Goal: Communication & Community: Answer question/provide support

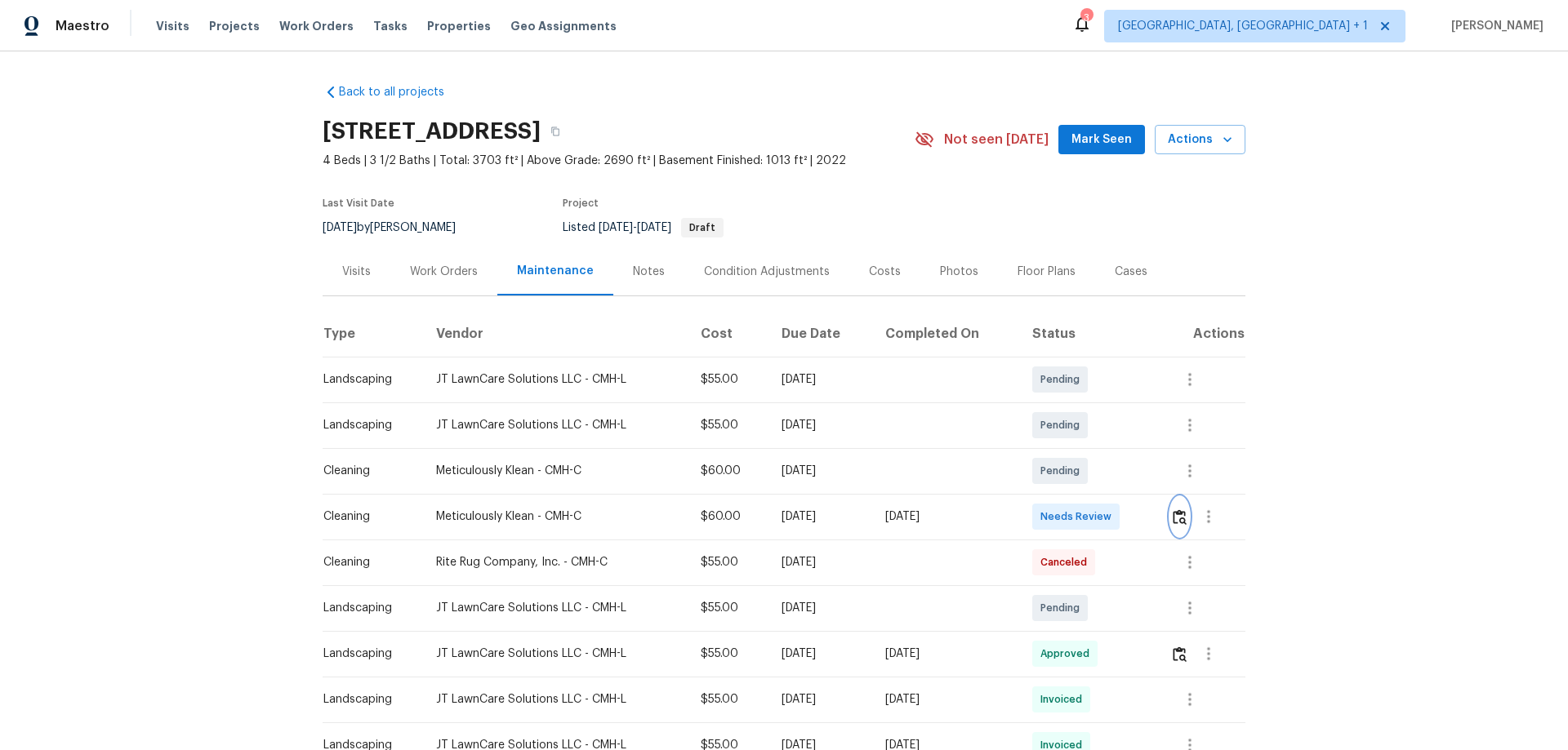
click at [1185, 507] on button "button" at bounding box center [1180, 516] width 19 height 39
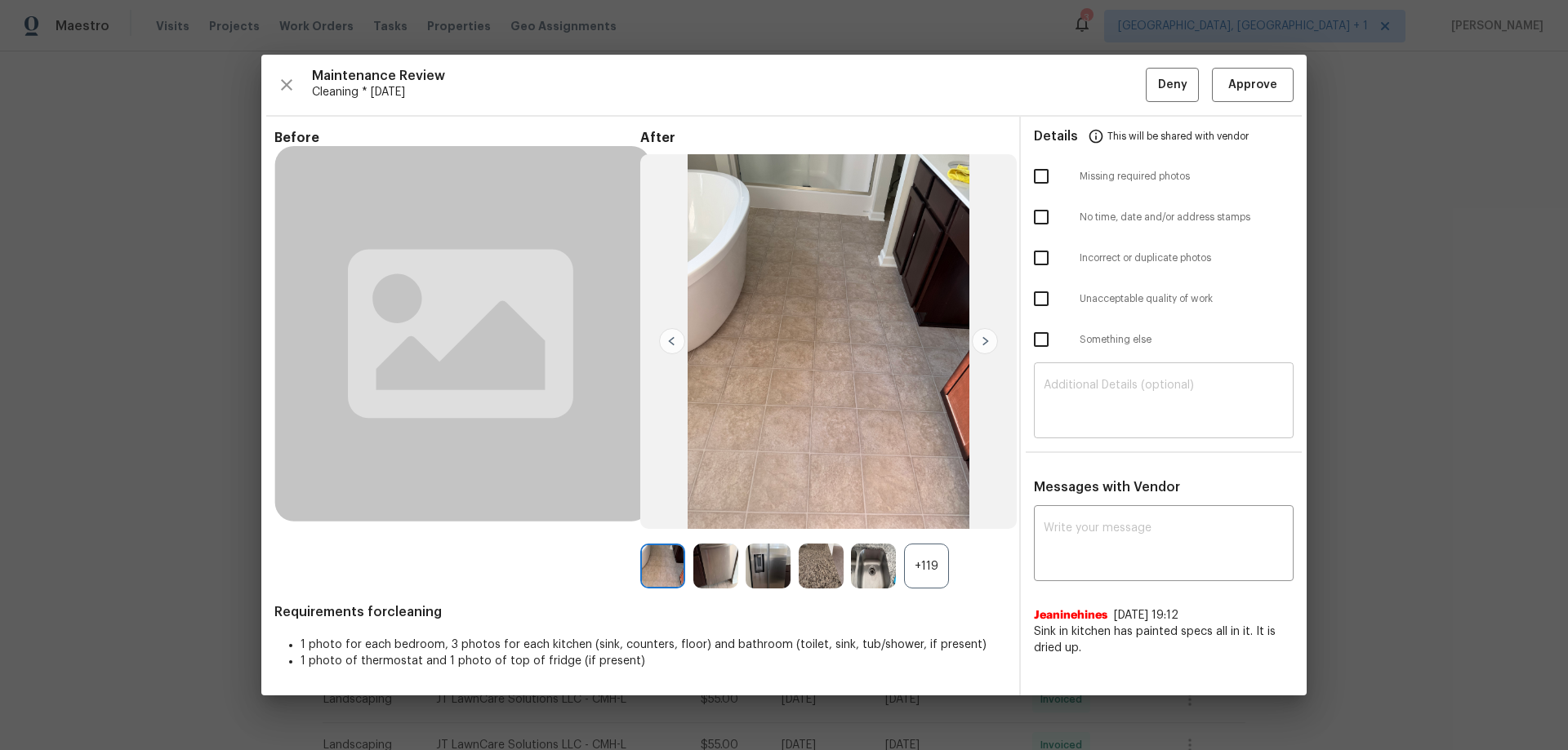
click at [1081, 389] on textarea at bounding box center [1163, 402] width 240 height 45
paste textarea "Maintenance Audit Team: Hello! Unfortunately this Cleaning visit completed on […"
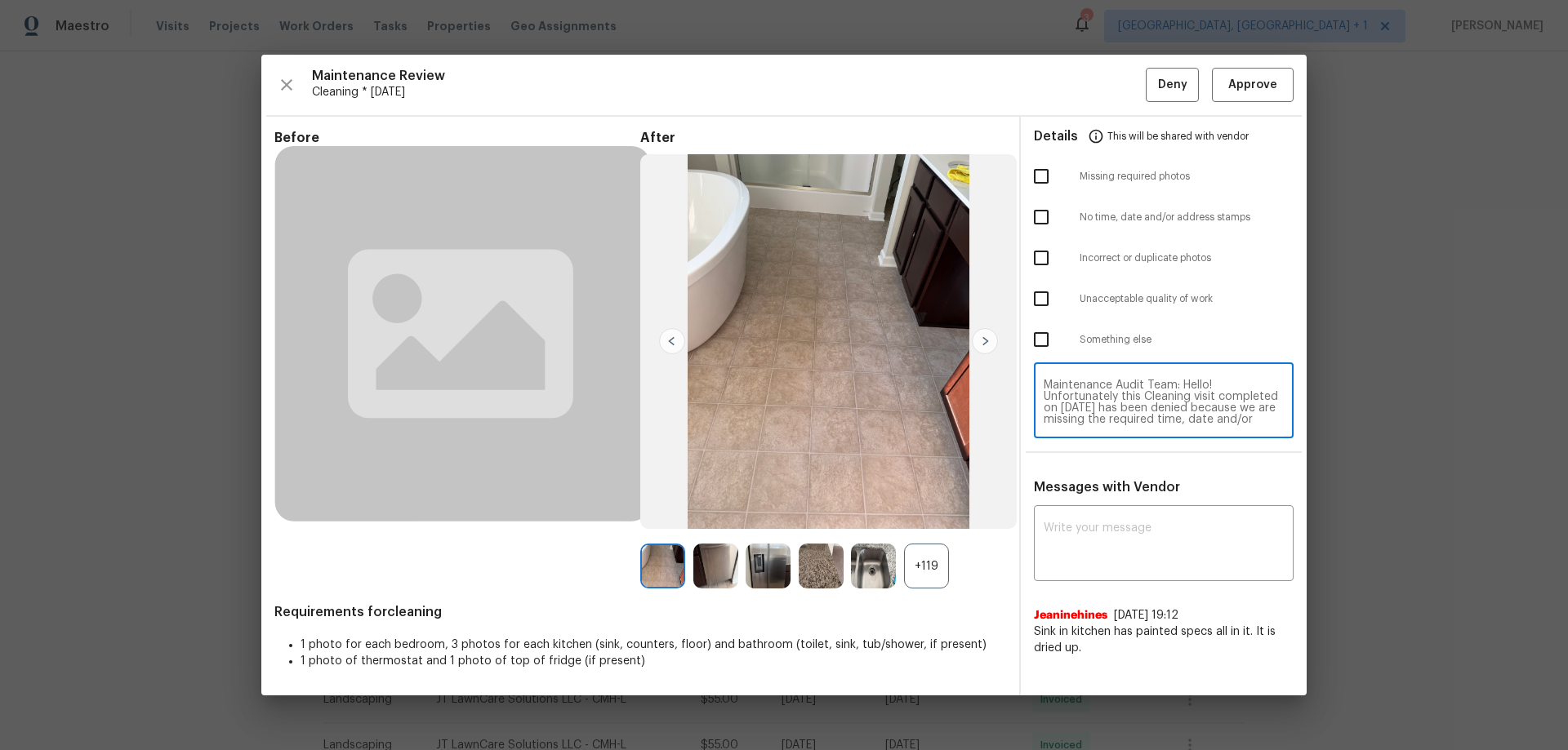
scroll to position [103, 0]
type textarea "Maintenance Audit Team: Hello! Unfortunately this Cleaning visit completed on […"
click at [1098, 508] on div "Messages with Vendor x ​ Jeaninehines [DATE] 19:12 Sink in kitchen has painted …" at bounding box center [1164, 574] width 286 height 190
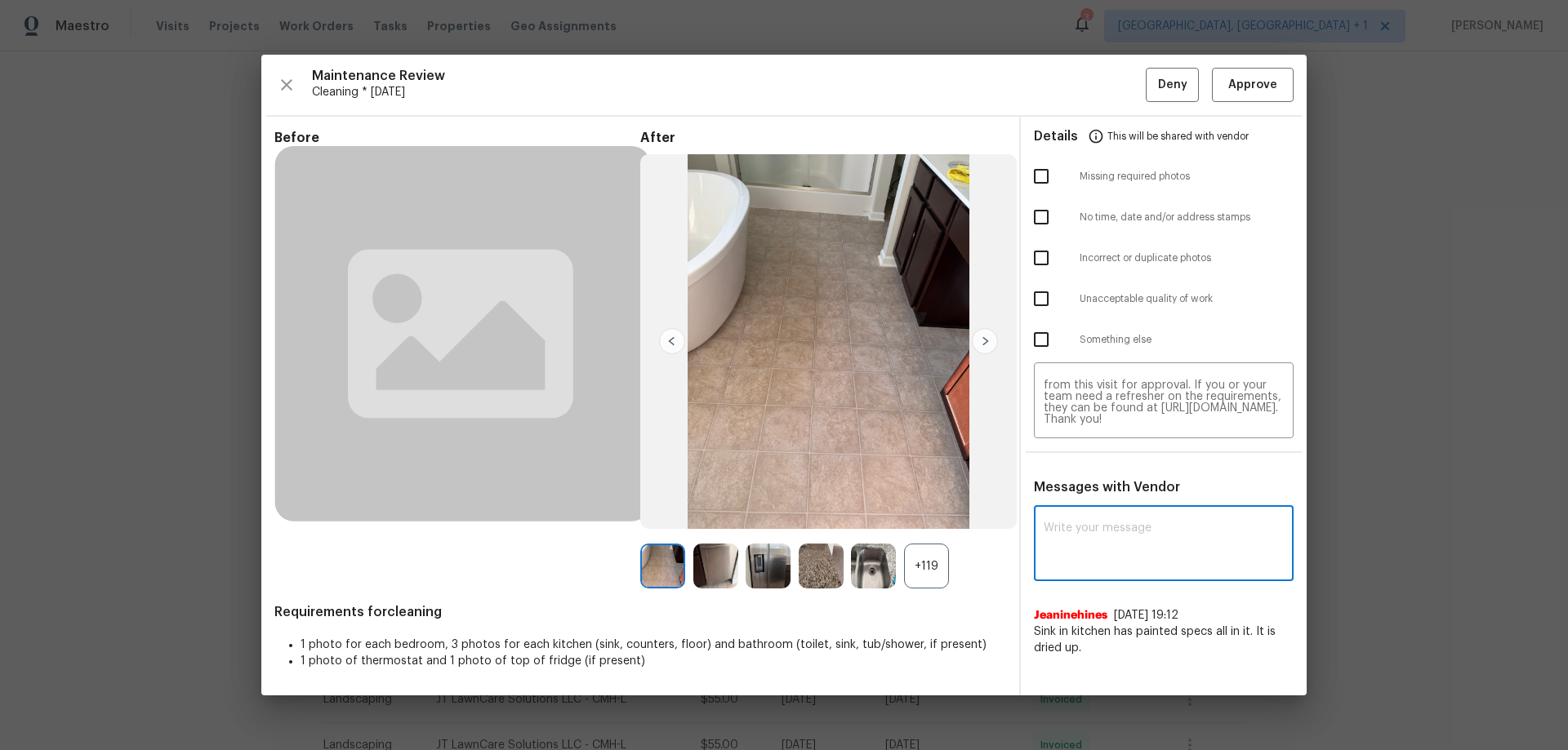
click at [1072, 557] on textarea at bounding box center [1163, 545] width 240 height 45
paste textarea "Maintenance Audit Team: Hello! Unfortunately this Cleaning visit completed on […"
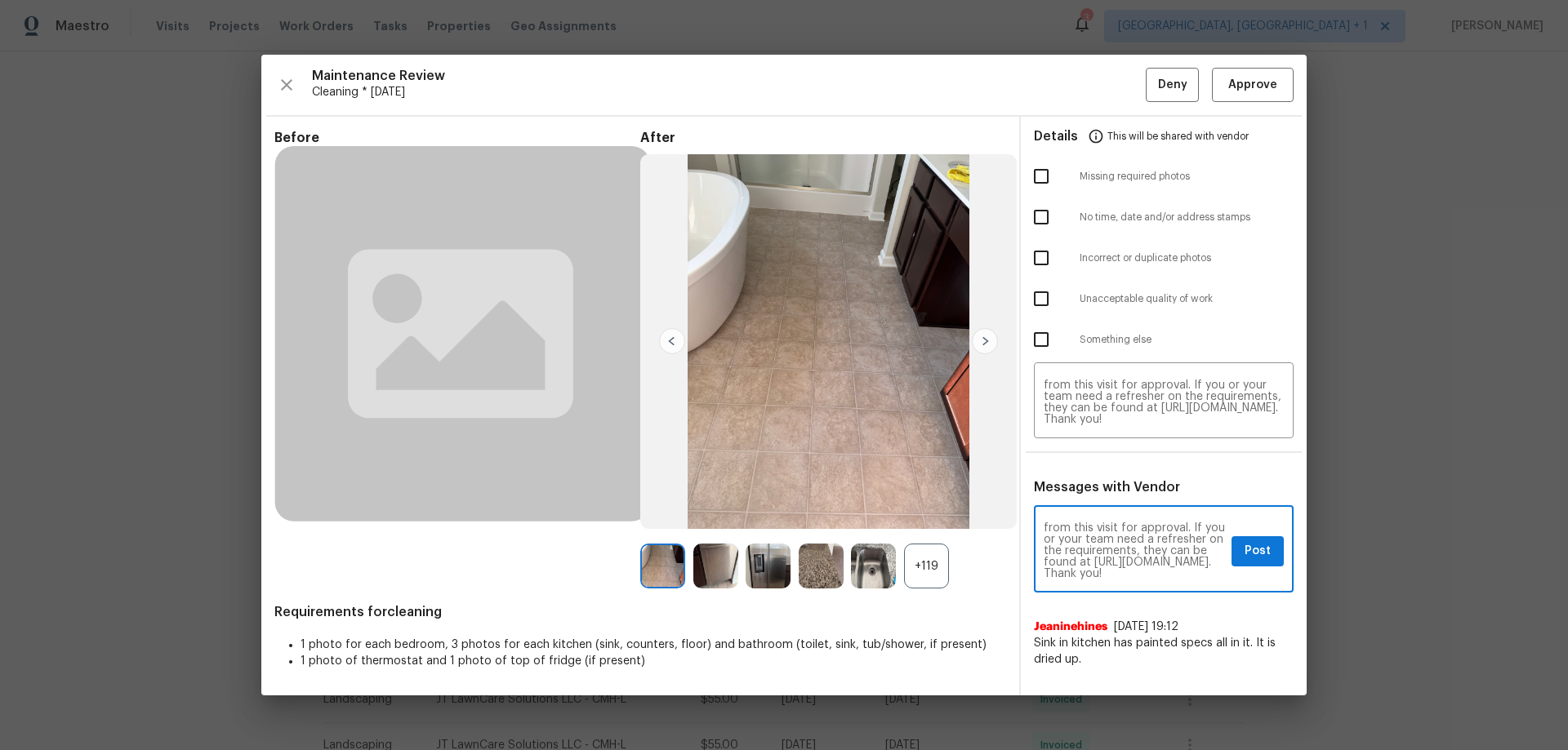
type textarea "Maintenance Audit Team: Hello! Unfortunately this Cleaning visit completed on […"
click at [1043, 212] on input "checkbox" at bounding box center [1041, 216] width 34 height 34
checkbox input "true"
click at [1225, 577] on div "Maintenance Audit Team: Hello! Unfortunately this Cleaning visit completed on […" at bounding box center [1164, 550] width 260 height 83
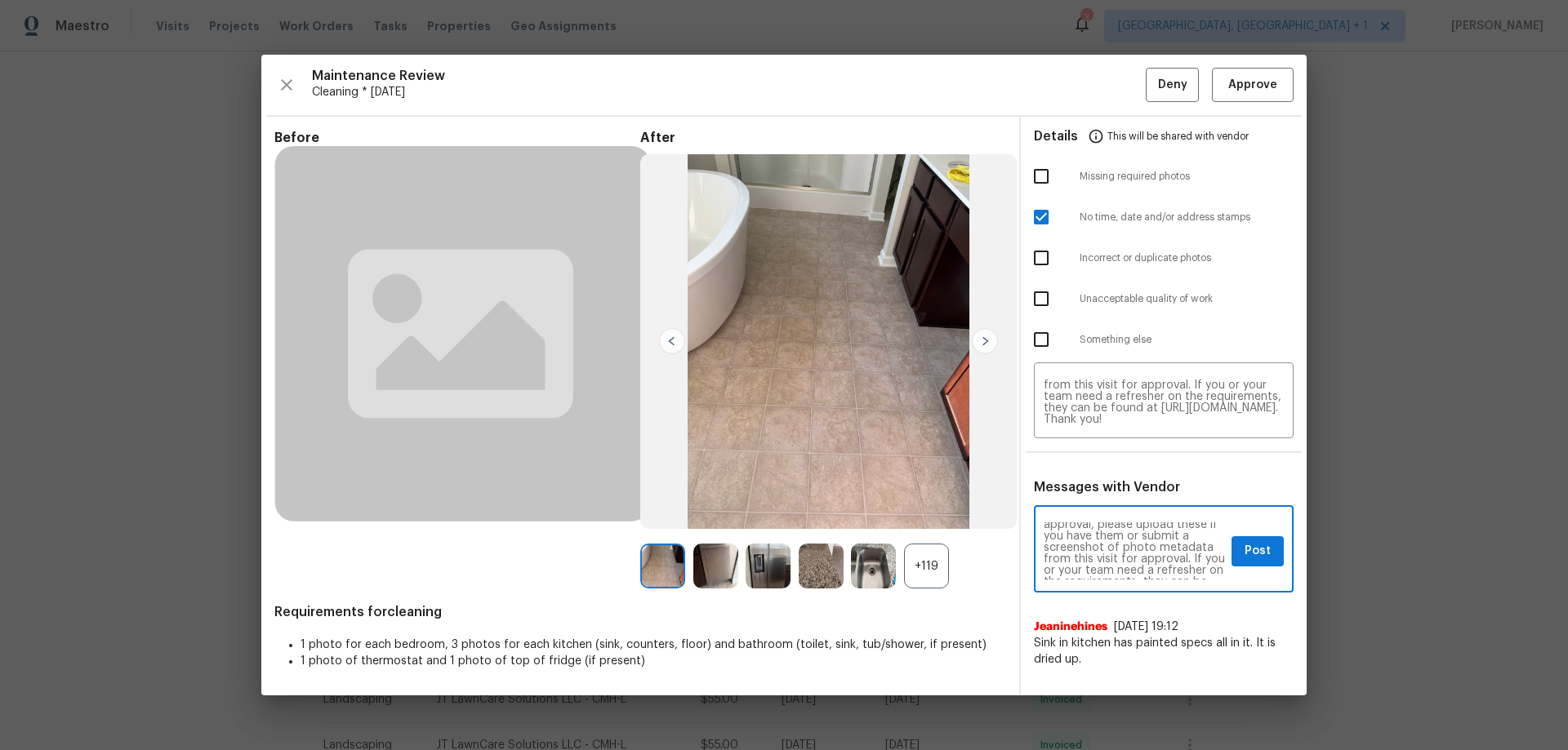
scroll to position [39, 0]
click at [1264, 542] on span "Post" at bounding box center [1257, 551] width 26 height 20
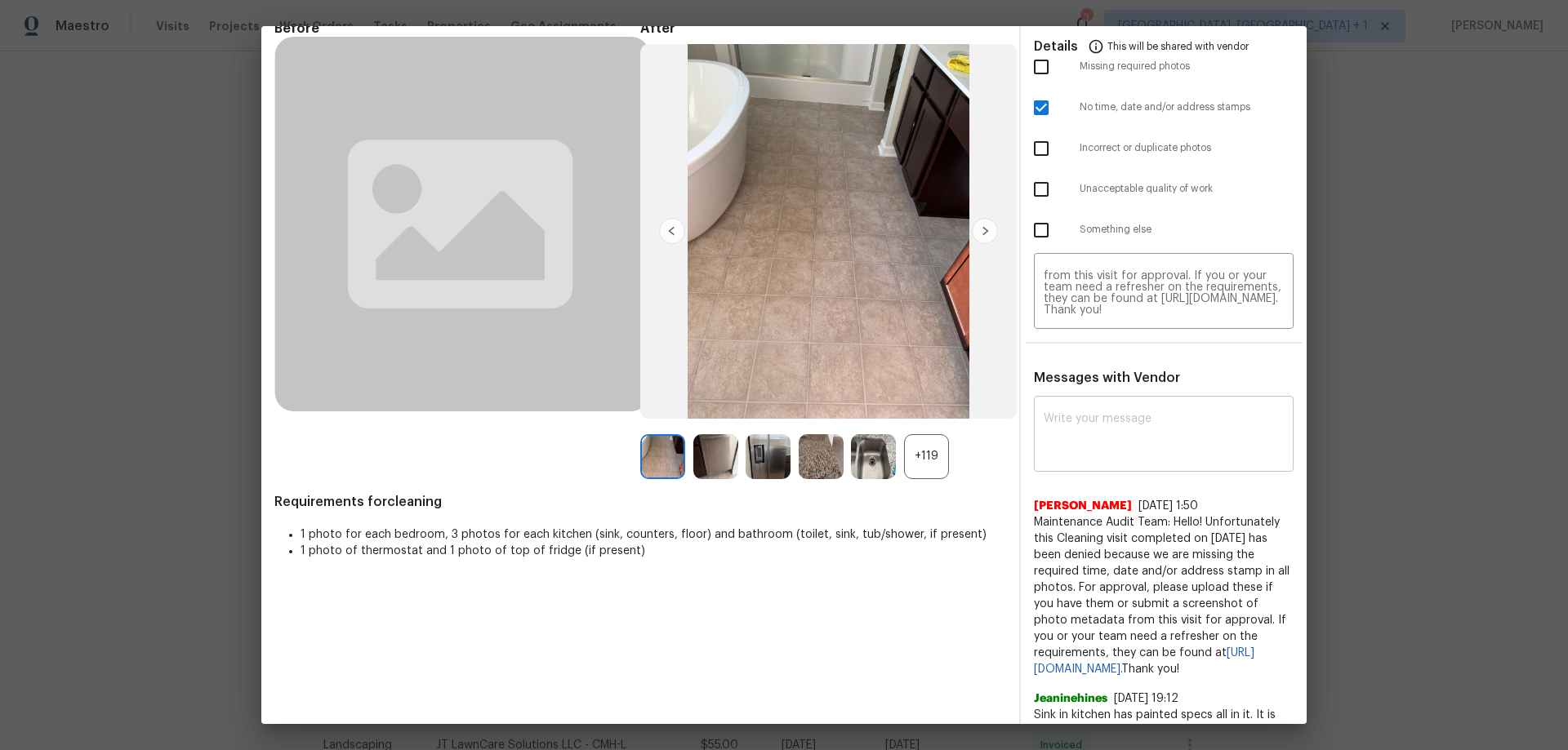
scroll to position [0, 0]
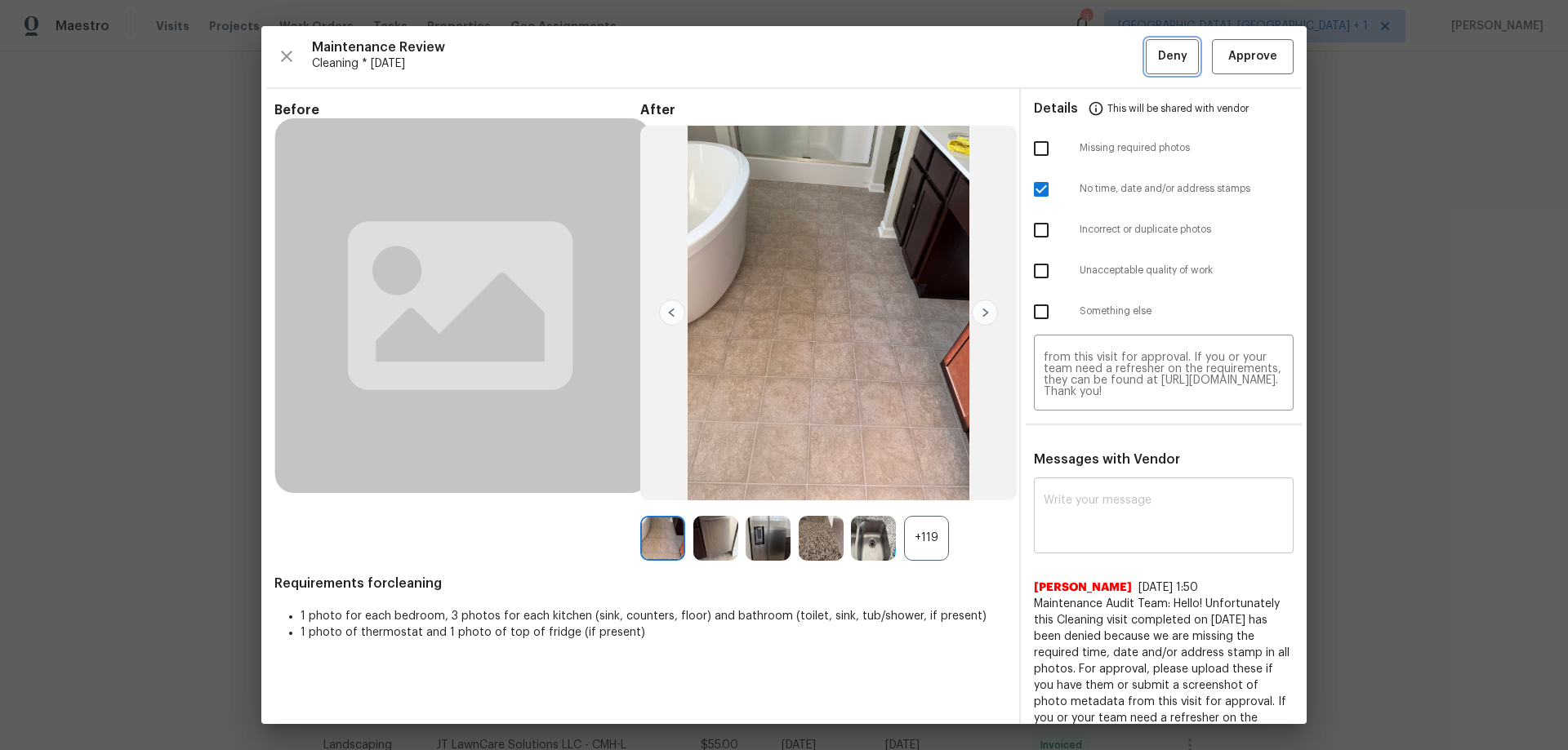
click at [1146, 64] on button "Deny" at bounding box center [1172, 57] width 53 height 35
